Goal: Task Accomplishment & Management: Manage account settings

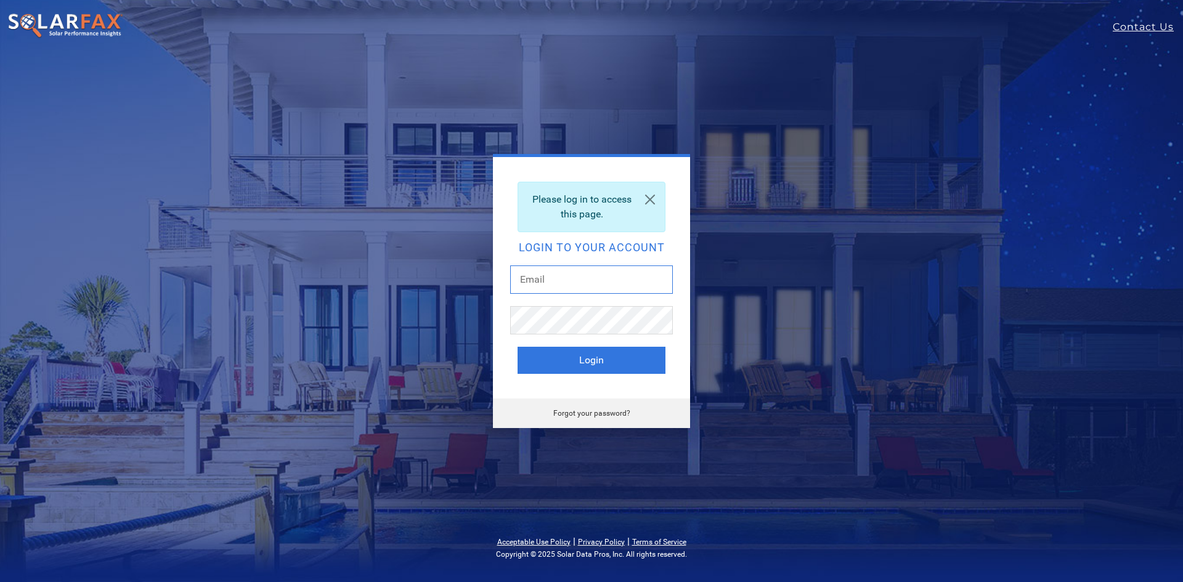
drag, startPoint x: 585, startPoint y: 270, endPoint x: 586, endPoint y: 255, distance: 14.8
click at [586, 263] on div "Please log in to access this page. Login to your account Login" at bounding box center [591, 278] width 197 height 242
drag, startPoint x: 598, startPoint y: 295, endPoint x: 602, endPoint y: 280, distance: 14.6
click at [601, 284] on div at bounding box center [591, 286] width 163 height 41
drag, startPoint x: 588, startPoint y: 268, endPoint x: 593, endPoint y: 278, distance: 11.0
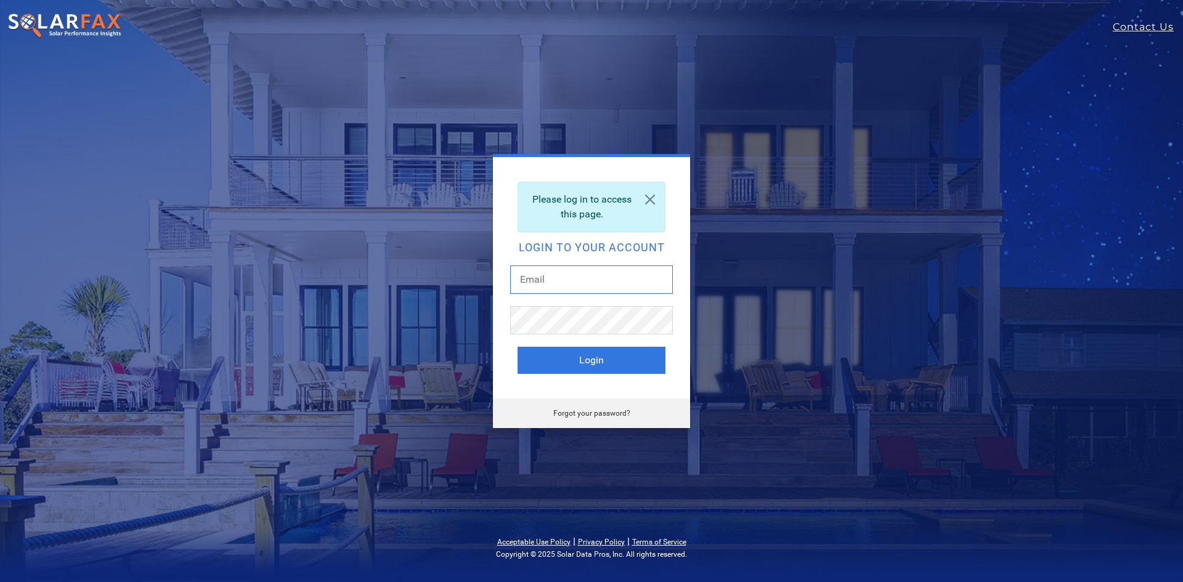
click at [589, 267] on input "text" at bounding box center [591, 280] width 163 height 28
click at [595, 277] on input "text" at bounding box center [591, 280] width 163 height 28
click at [579, 280] on input "text" at bounding box center [591, 280] width 163 height 28
drag, startPoint x: 563, startPoint y: 284, endPoint x: 481, endPoint y: 282, distance: 82.0
click at [483, 283] on div "Please log in to access this page. Login to your account Login Forgot your pass…" at bounding box center [591, 291] width 542 height 274
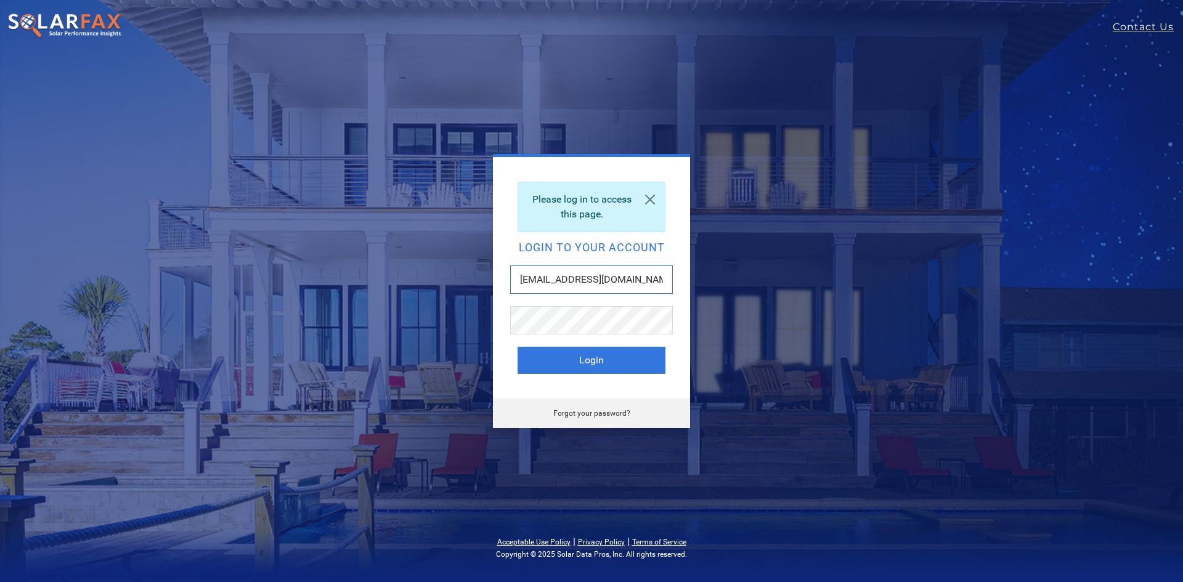
type input "ashaw@vitalenergysolar.com"
click at [518, 347] on button "Login" at bounding box center [592, 360] width 148 height 27
drag, startPoint x: 627, startPoint y: 282, endPoint x: 713, endPoint y: 269, distance: 86.6
click at [722, 269] on div "Invalid email address or password Login to your account [EMAIL_ADDRESS][DOMAIN_…" at bounding box center [591, 291] width 542 height 274
type input "[EMAIL_ADDRESS][DOMAIN_NAME]"
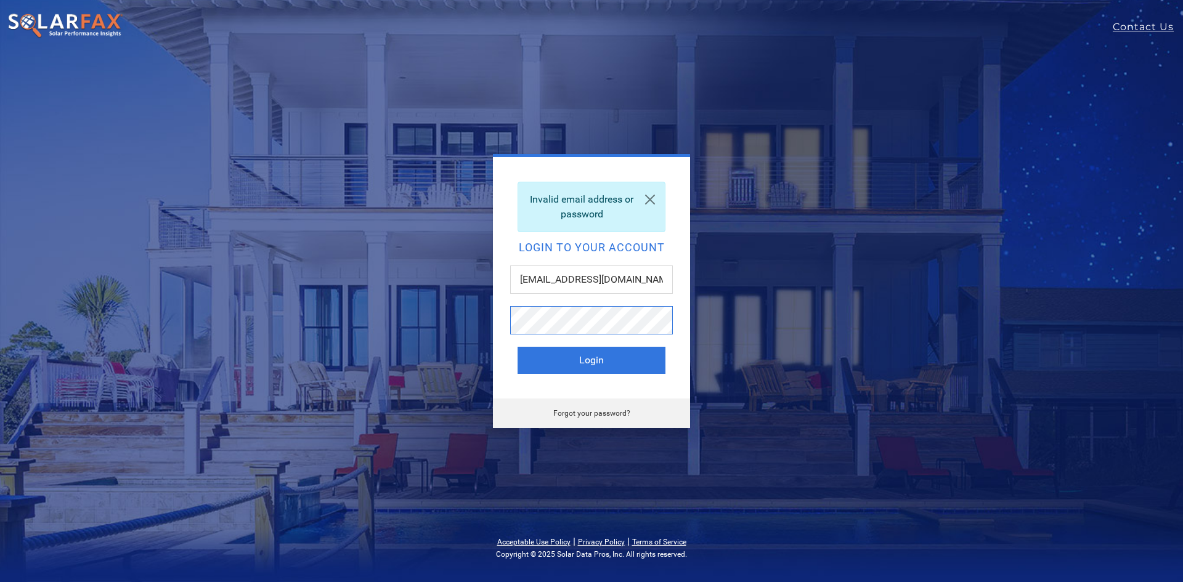
click at [518, 347] on button "Login" at bounding box center [592, 360] width 148 height 27
click at [258, 115] on div "Please log in to access this page. Login to your account Login Forgot your pass…" at bounding box center [591, 291] width 1183 height 582
click at [537, 277] on input "text" at bounding box center [591, 280] width 163 height 28
type input "power@vitalenergysolar.com"
click at [577, 291] on input "text" at bounding box center [591, 280] width 163 height 28
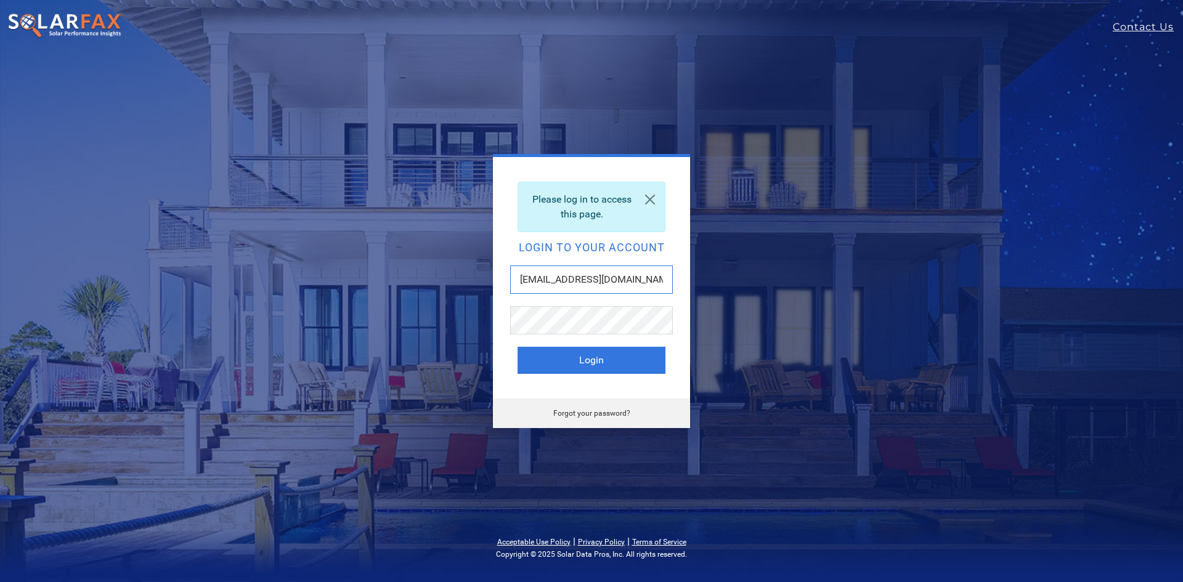
type input "ashaw@vitalenergysolutions.net"
click at [591, 413] on link "Forgot your password?" at bounding box center [591, 413] width 77 height 9
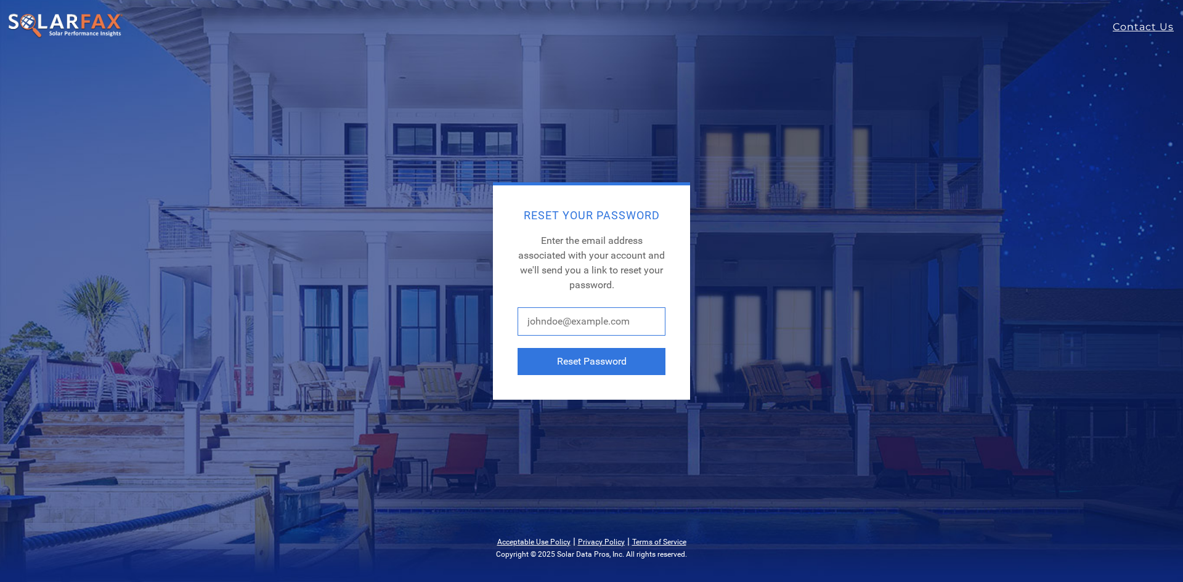
click at [558, 327] on input "text" at bounding box center [592, 322] width 148 height 28
drag, startPoint x: 622, startPoint y: 321, endPoint x: 750, endPoint y: 329, distance: 127.8
click at [732, 332] on div "Reset Your Password Enter the email address associated with your account and we…" at bounding box center [591, 291] width 542 height 218
type input "[EMAIL_ADDRESS][DOMAIN_NAME]"
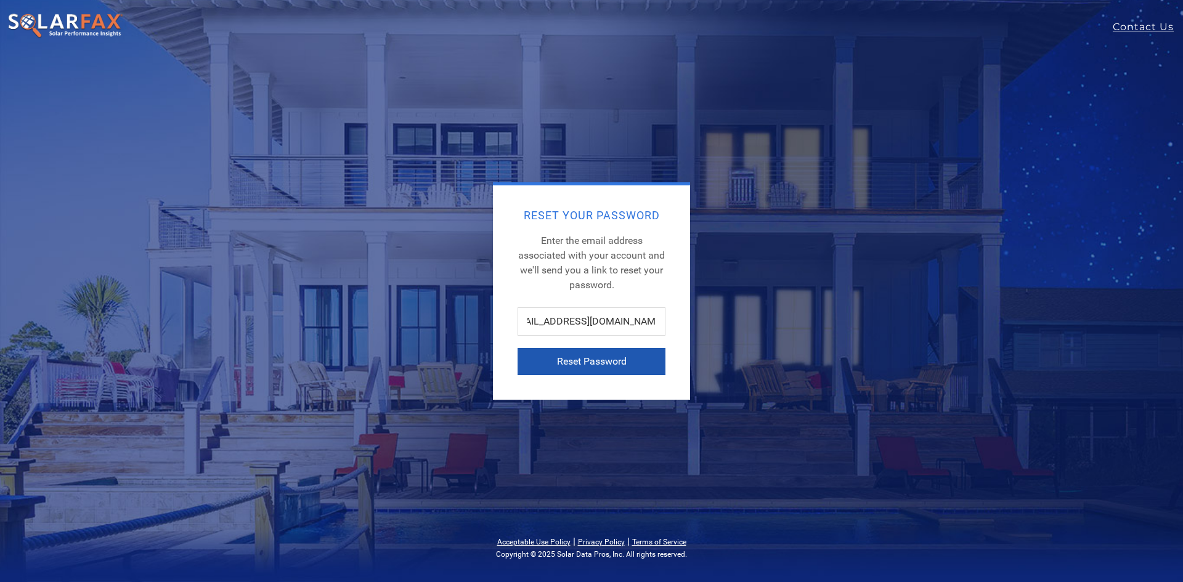
scroll to position [0, 0]
drag, startPoint x: 584, startPoint y: 365, endPoint x: 573, endPoint y: 357, distance: 14.2
click at [577, 362] on button "Reset Password" at bounding box center [592, 361] width 148 height 27
